Goal: Check status: Check status

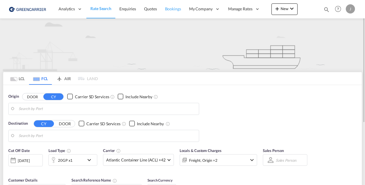
drag, startPoint x: 177, startPoint y: 8, endPoint x: 168, endPoint y: 13, distance: 9.7
click at [177, 8] on span "Bookings" at bounding box center [173, 8] width 16 height 5
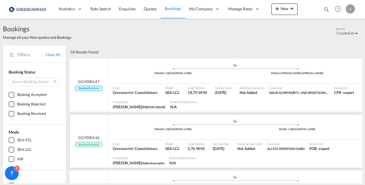
click at [85, 141] on div "GGY000146 Booking Accepted" at bounding box center [89, 141] width 28 height 12
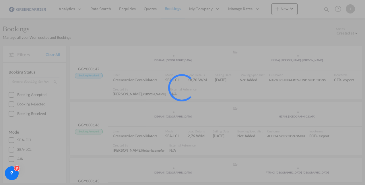
click at [171, 183] on div at bounding box center [182, 92] width 365 height 185
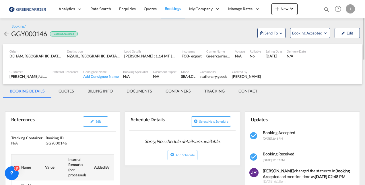
click at [144, 93] on md-tab-item "DOCUMENTS" at bounding box center [139, 91] width 39 height 14
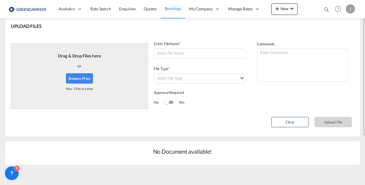
scroll to position [29, 0]
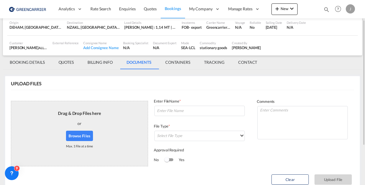
click at [109, 66] on md-tab-item "BILLING INFO" at bounding box center [100, 62] width 39 height 14
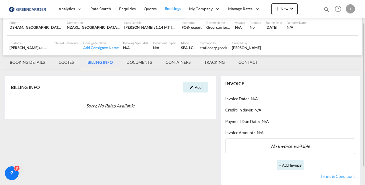
click at [21, 80] on div "BILLING INFO Add" at bounding box center [111, 87] width 200 height 14
click at [29, 65] on md-tab-item "BOOKING DETAILS" at bounding box center [27, 62] width 49 height 14
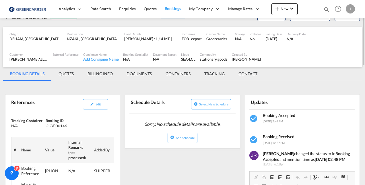
scroll to position [0, 0]
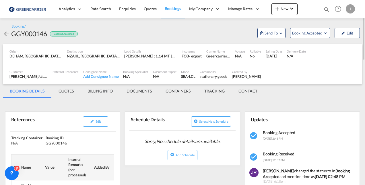
click at [250, 76] on div "[PERSON_NAME]" at bounding box center [246, 76] width 29 height 5
drag, startPoint x: 256, startPoint y: 76, endPoint x: 253, endPoint y: 77, distance: 2.9
click at [253, 77] on div "[PERSON_NAME]" at bounding box center [246, 76] width 29 height 5
click at [251, 79] on div "[PERSON_NAME]" at bounding box center [246, 76] width 29 height 5
click at [251, 76] on div "[PERSON_NAME]" at bounding box center [246, 76] width 29 height 5
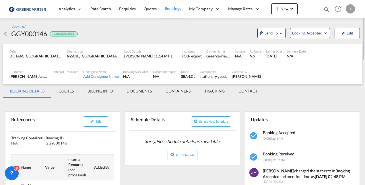
click at [254, 80] on div "Created By [PERSON_NAME]" at bounding box center [247, 74] width 34 height 14
click at [257, 76] on div "[PERSON_NAME]" at bounding box center [246, 76] width 29 height 5
click at [245, 88] on md-tab-item "CONTACT" at bounding box center [248, 91] width 33 height 14
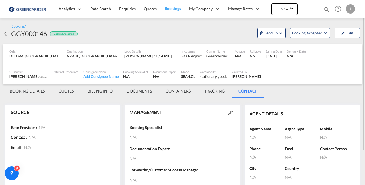
scroll to position [41, 0]
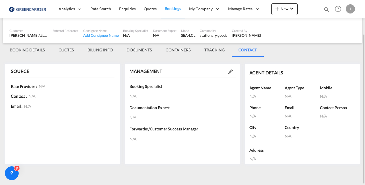
click at [207, 52] on md-tab-item "TRACKING" at bounding box center [215, 50] width 34 height 14
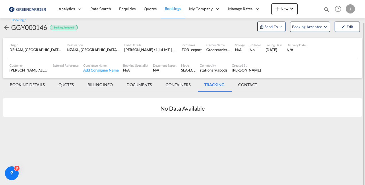
scroll to position [0, 0]
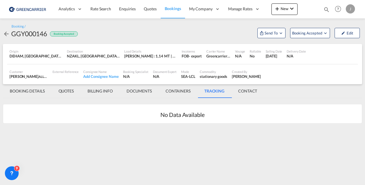
click at [184, 95] on md-tab-item "CONTAINERS" at bounding box center [178, 91] width 39 height 14
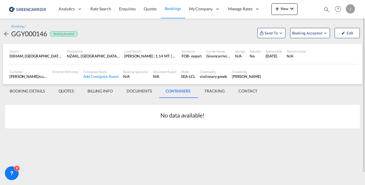
click at [132, 93] on md-tab-item "DOCUMENTS" at bounding box center [139, 91] width 39 height 14
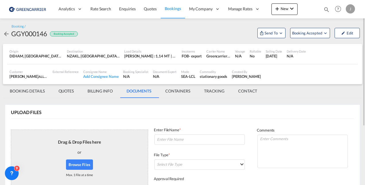
click at [106, 86] on md-tab-item "BILLING INFO" at bounding box center [100, 91] width 39 height 14
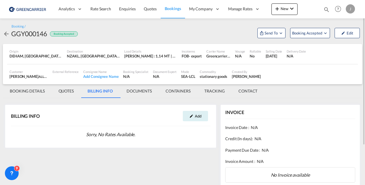
click at [65, 91] on md-tab-item "QUOTES" at bounding box center [66, 91] width 29 height 14
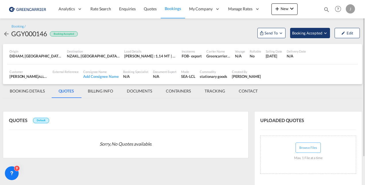
click at [296, 33] on span "Booking Accepted" at bounding box center [307, 33] width 31 height 6
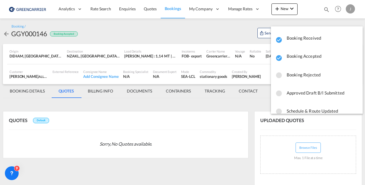
click at [227, 103] on md-backdrop at bounding box center [182, 92] width 365 height 185
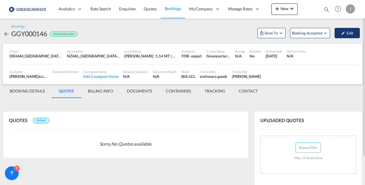
click at [341, 34] on button "Edit" at bounding box center [347, 33] width 25 height 10
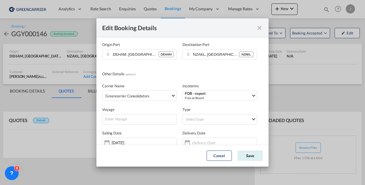
scroll to position [57, 0]
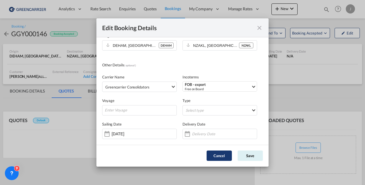
click at [217, 159] on button "Cancel" at bounding box center [219, 156] width 25 height 10
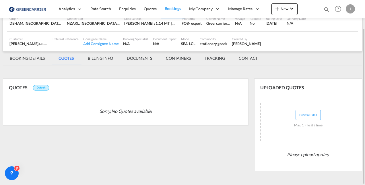
scroll to position [0, 0]
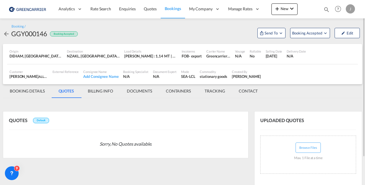
click at [37, 93] on md-tab-item "BOOKING DETAILS" at bounding box center [27, 91] width 49 height 14
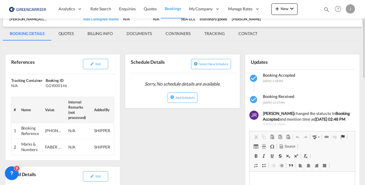
scroll to position [86, 0]
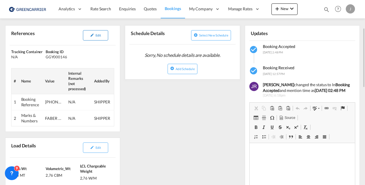
click at [84, 30] on button "Edit" at bounding box center [95, 35] width 25 height 10
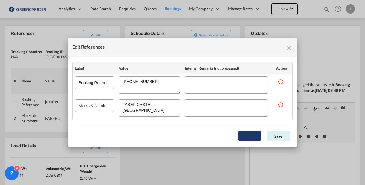
click at [238, 134] on button "Cancel" at bounding box center [249, 136] width 23 height 10
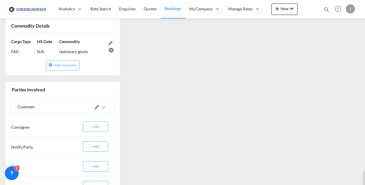
scroll to position [391, 0]
